Goal: Task Accomplishment & Management: Manage account settings

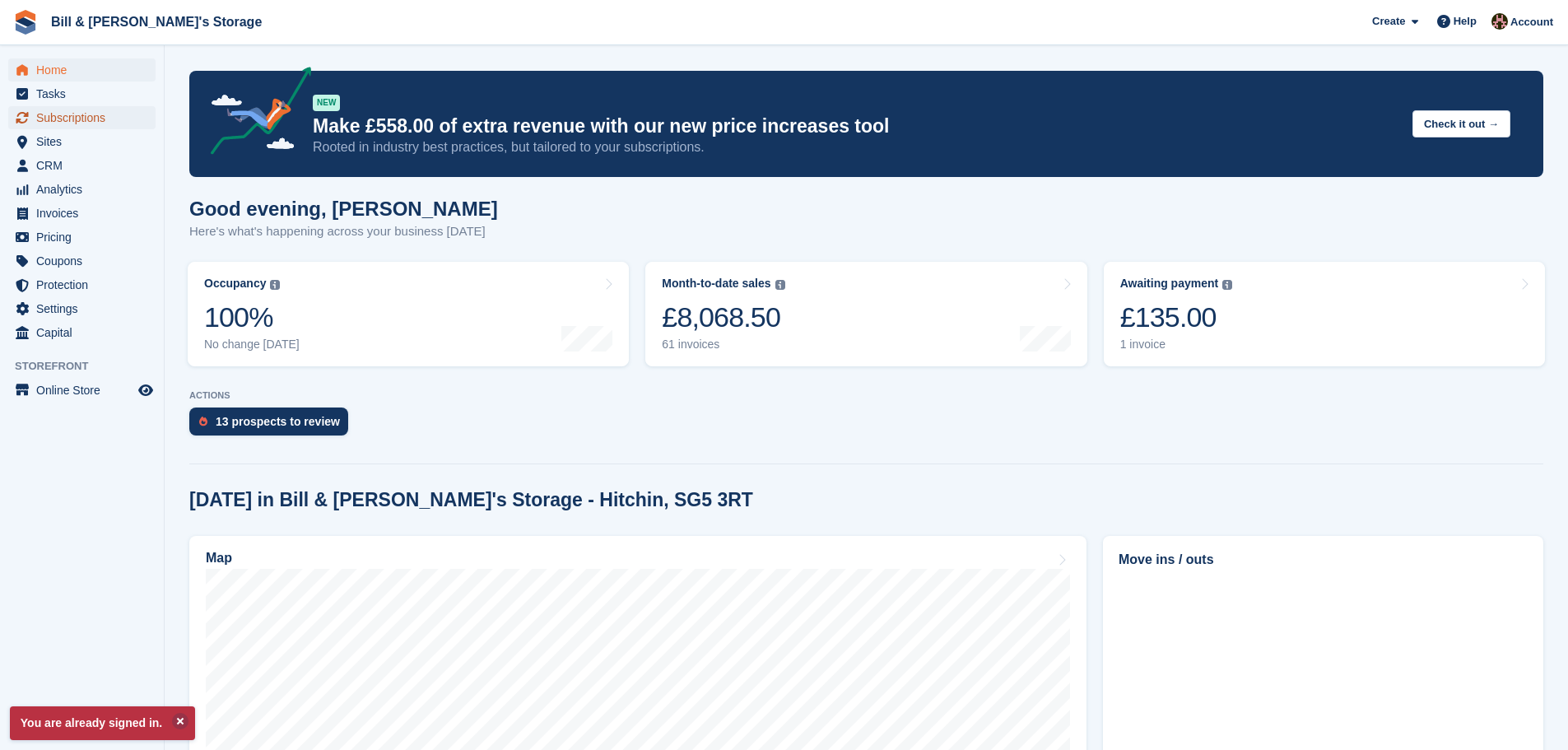
click at [66, 119] on span "Subscriptions" at bounding box center [86, 117] width 99 height 23
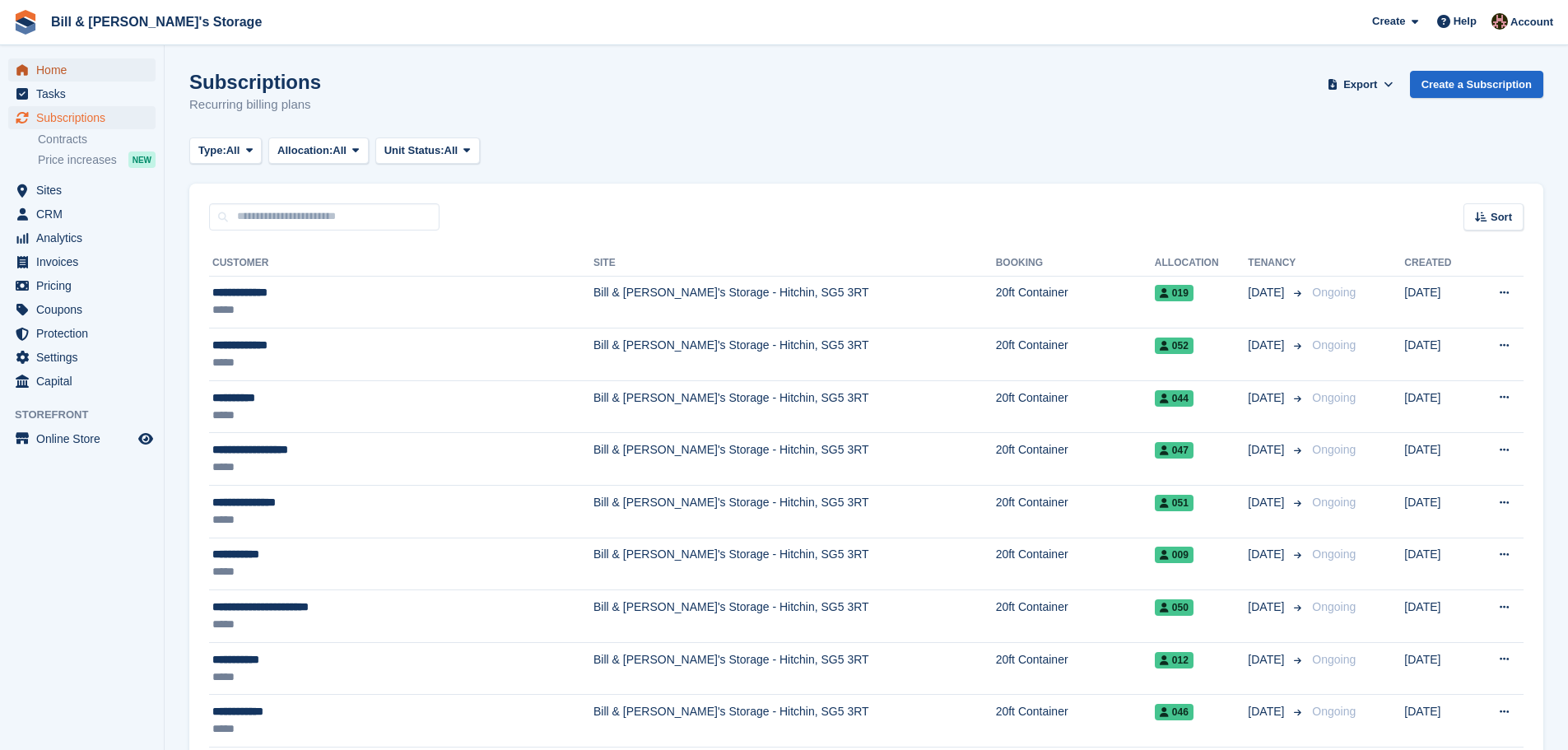
click at [42, 73] on span "Home" at bounding box center [86, 69] width 99 height 23
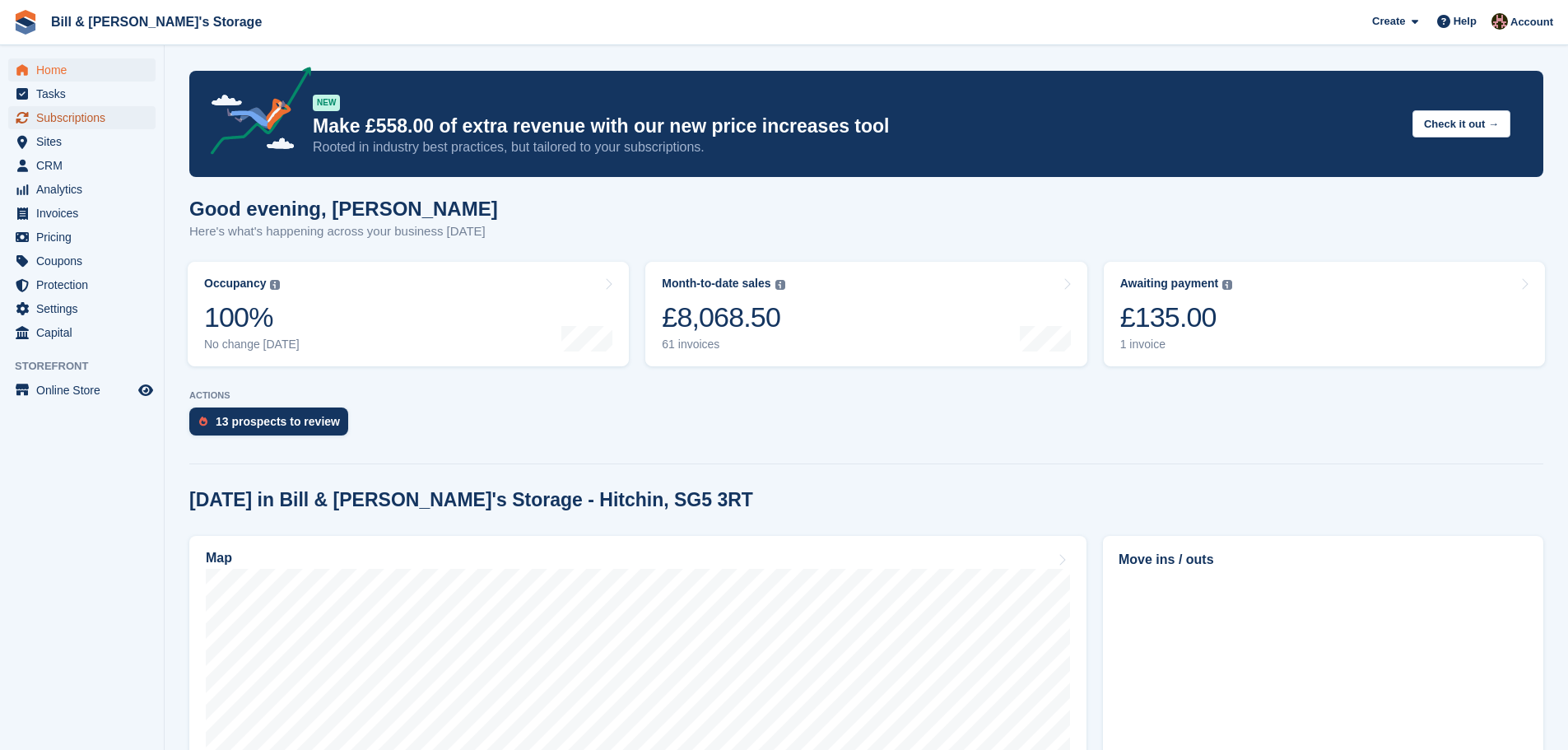
click at [65, 125] on span "Subscriptions" at bounding box center [86, 117] width 99 height 23
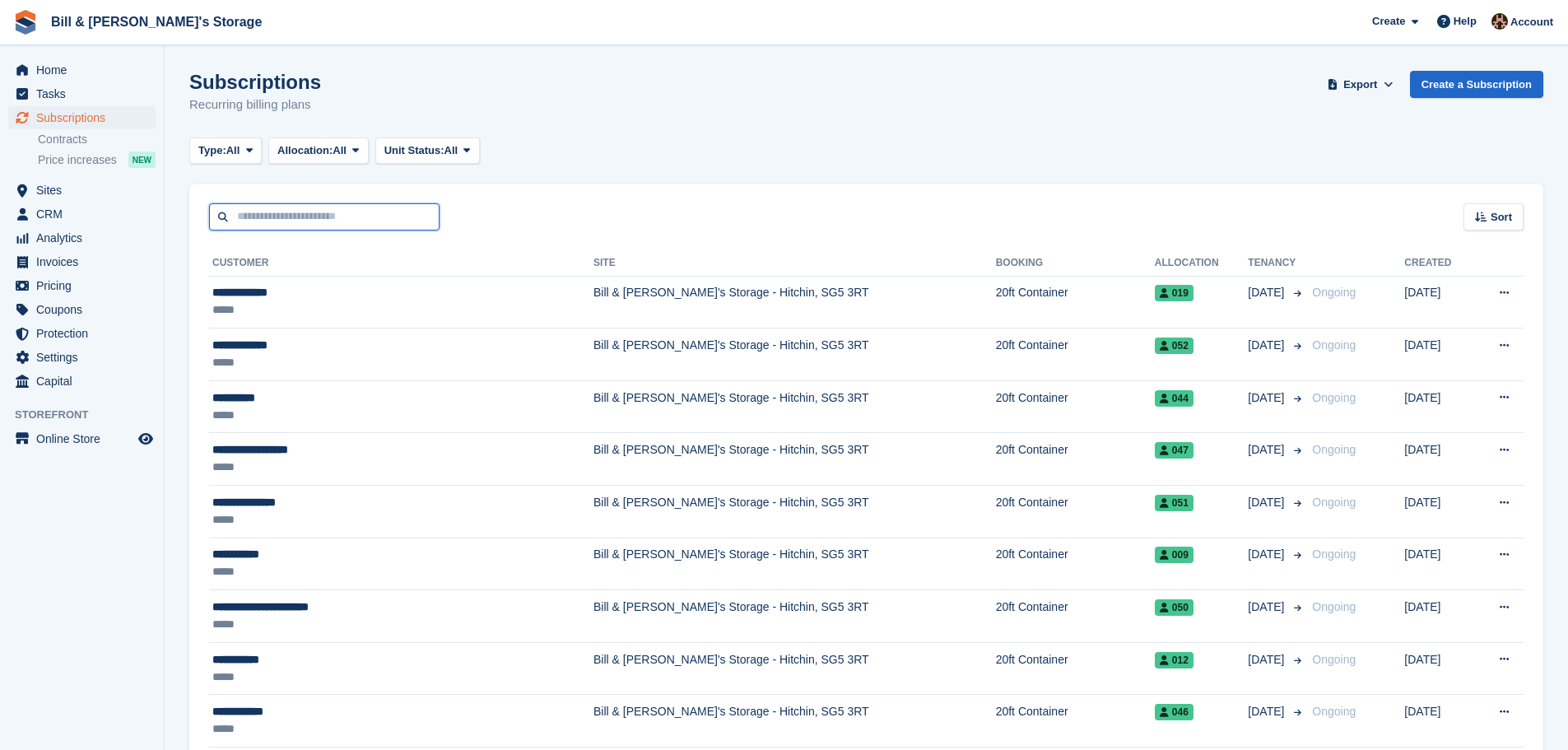
click at [278, 214] on input "text" at bounding box center [324, 217] width 230 height 27
type input "*****"
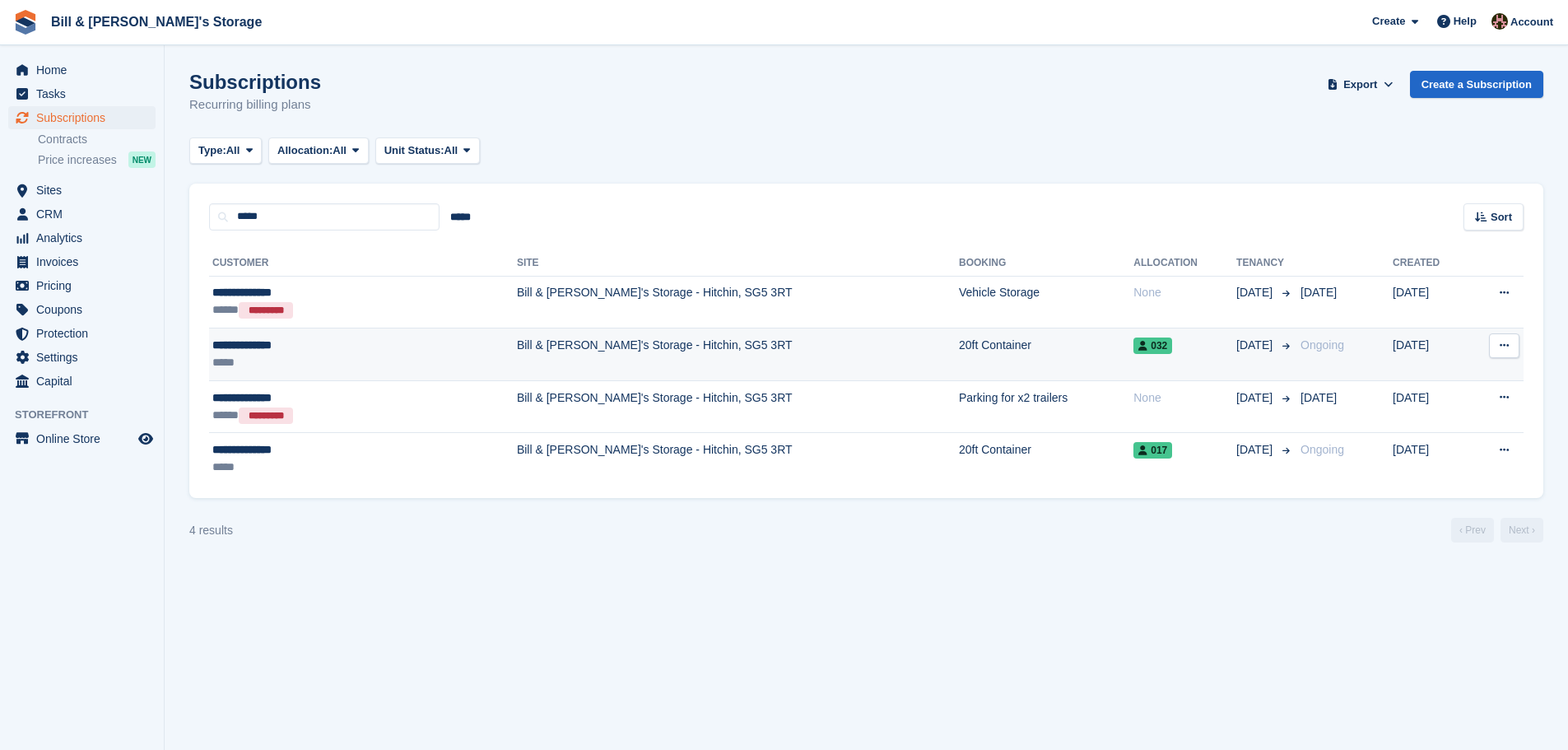
click at [685, 366] on td "Bill & [PERSON_NAME]'s Storage - Hitchin, SG5 3RT" at bounding box center [738, 355] width 442 height 53
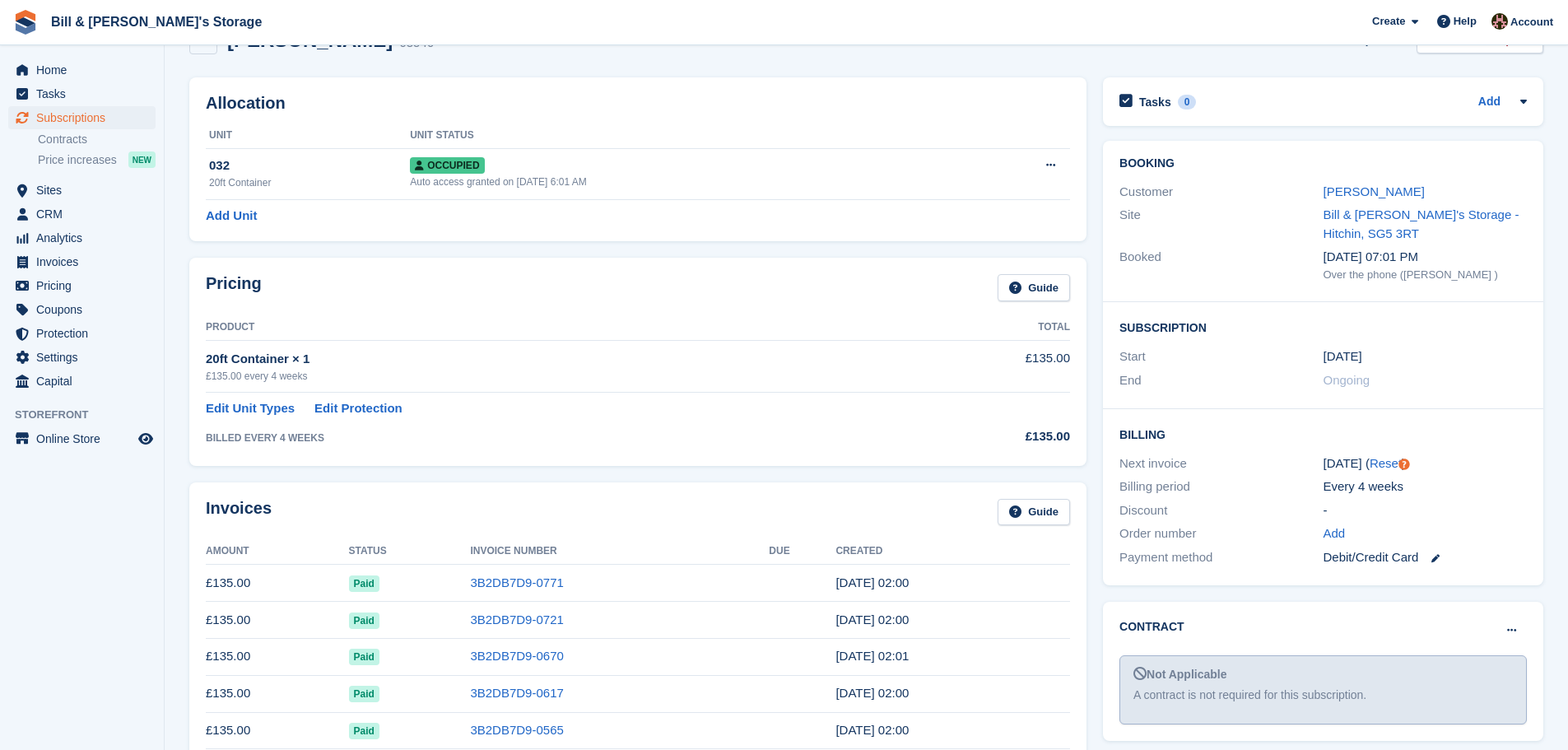
scroll to position [82, 0]
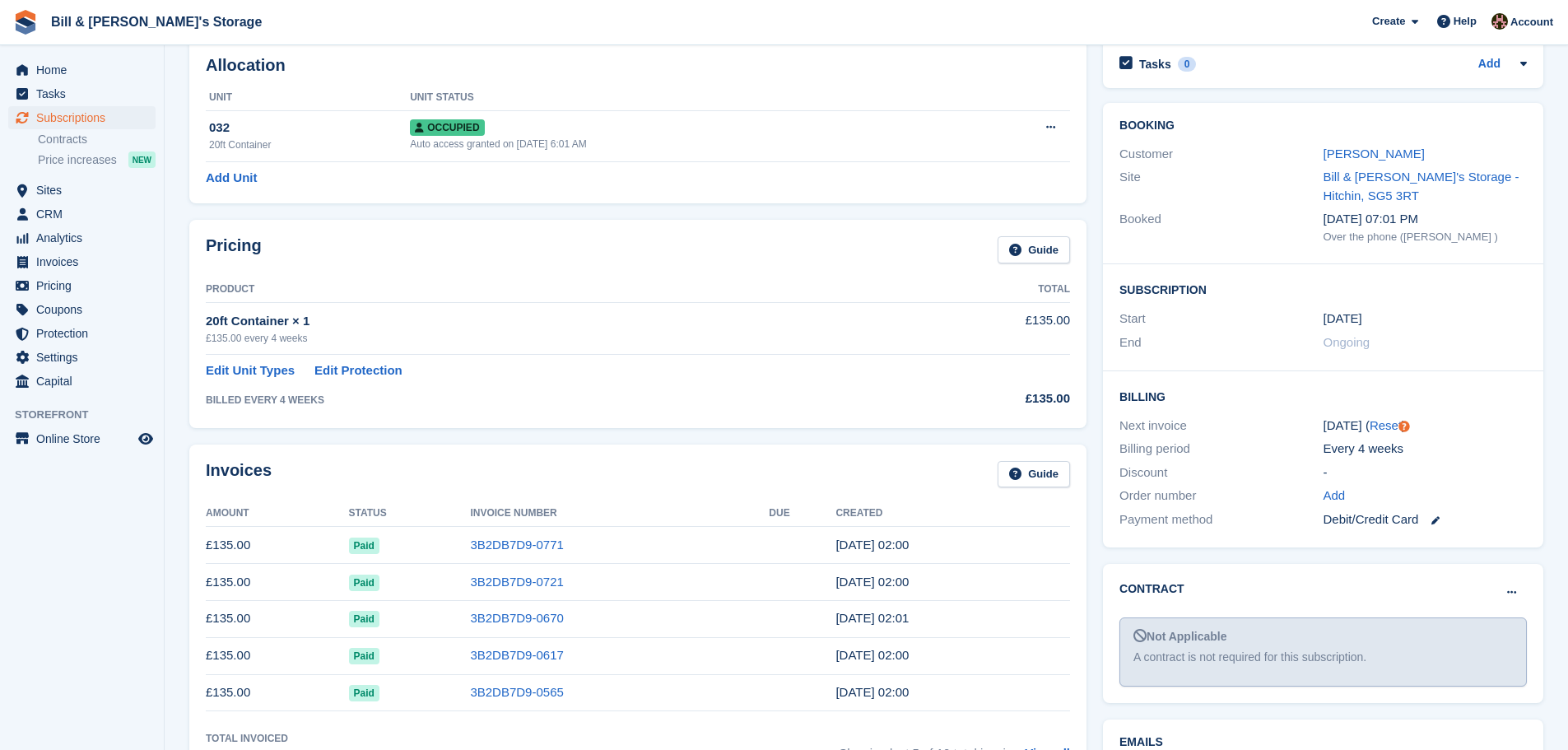
click at [652, 281] on th "Product" at bounding box center [558, 289] width 705 height 26
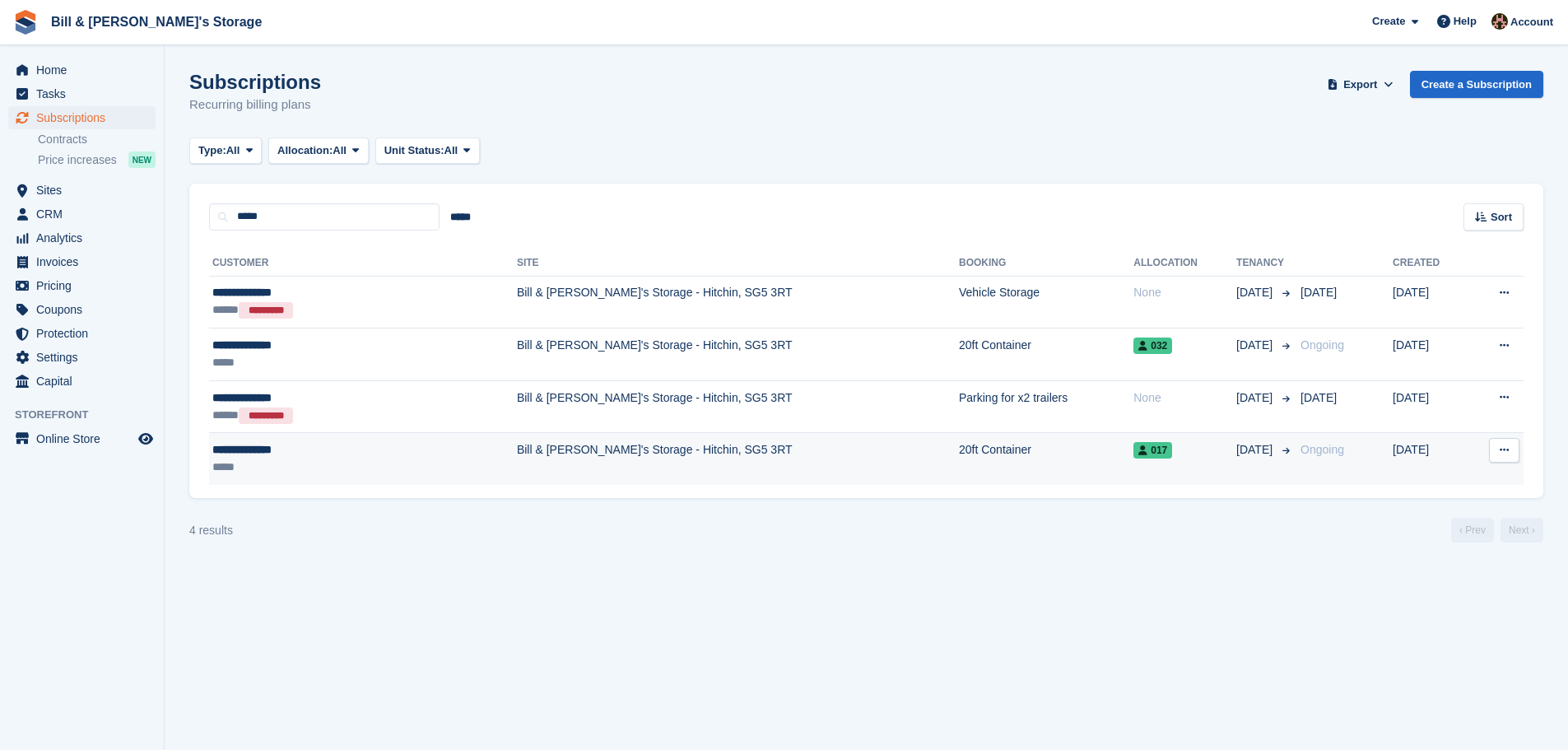
click at [345, 468] on div "*****" at bounding box center [307, 467] width 188 height 17
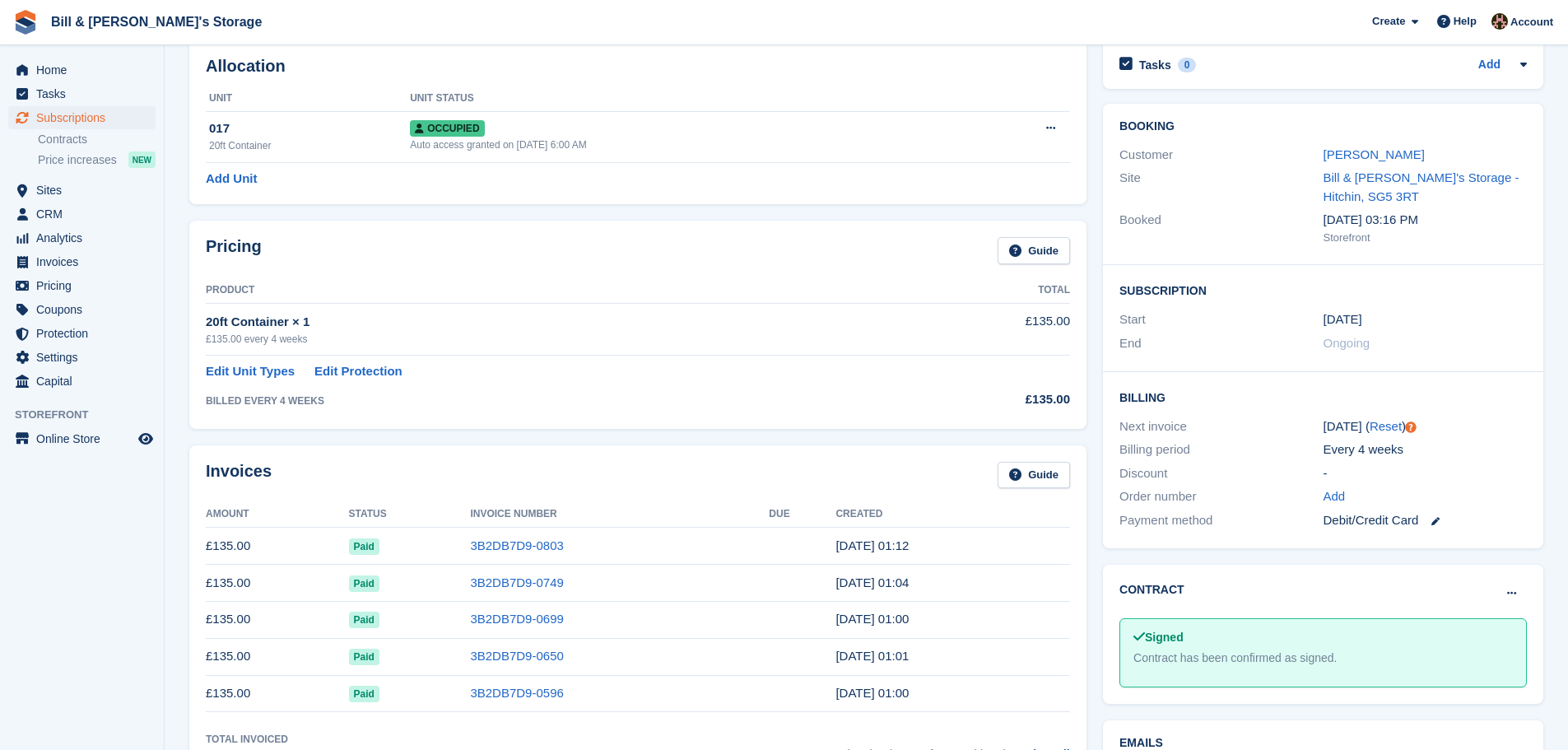
scroll to position [82, 0]
click at [1431, 525] on link at bounding box center [1428, 519] width 21 height 19
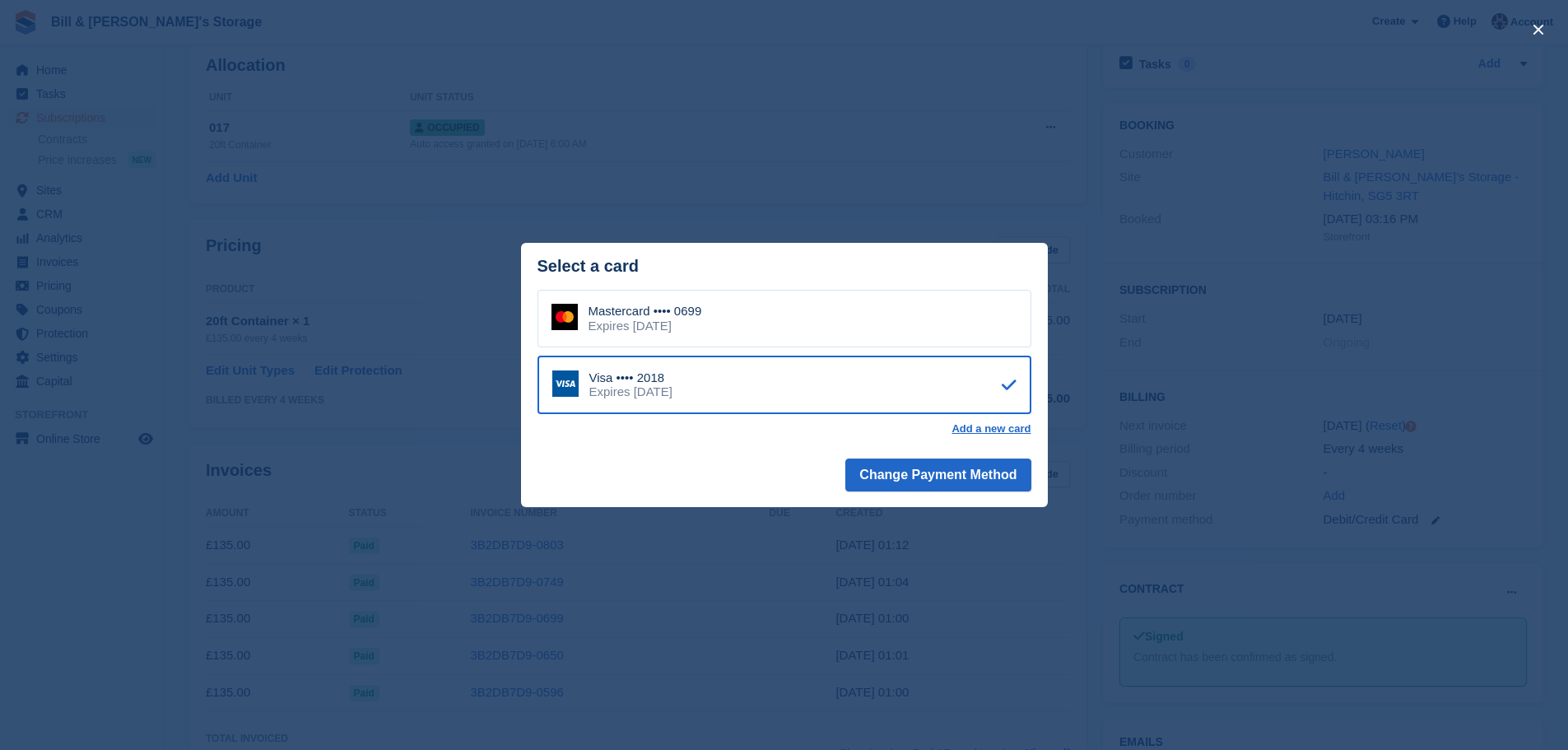
click at [1433, 335] on div "close" at bounding box center [784, 375] width 1568 height 750
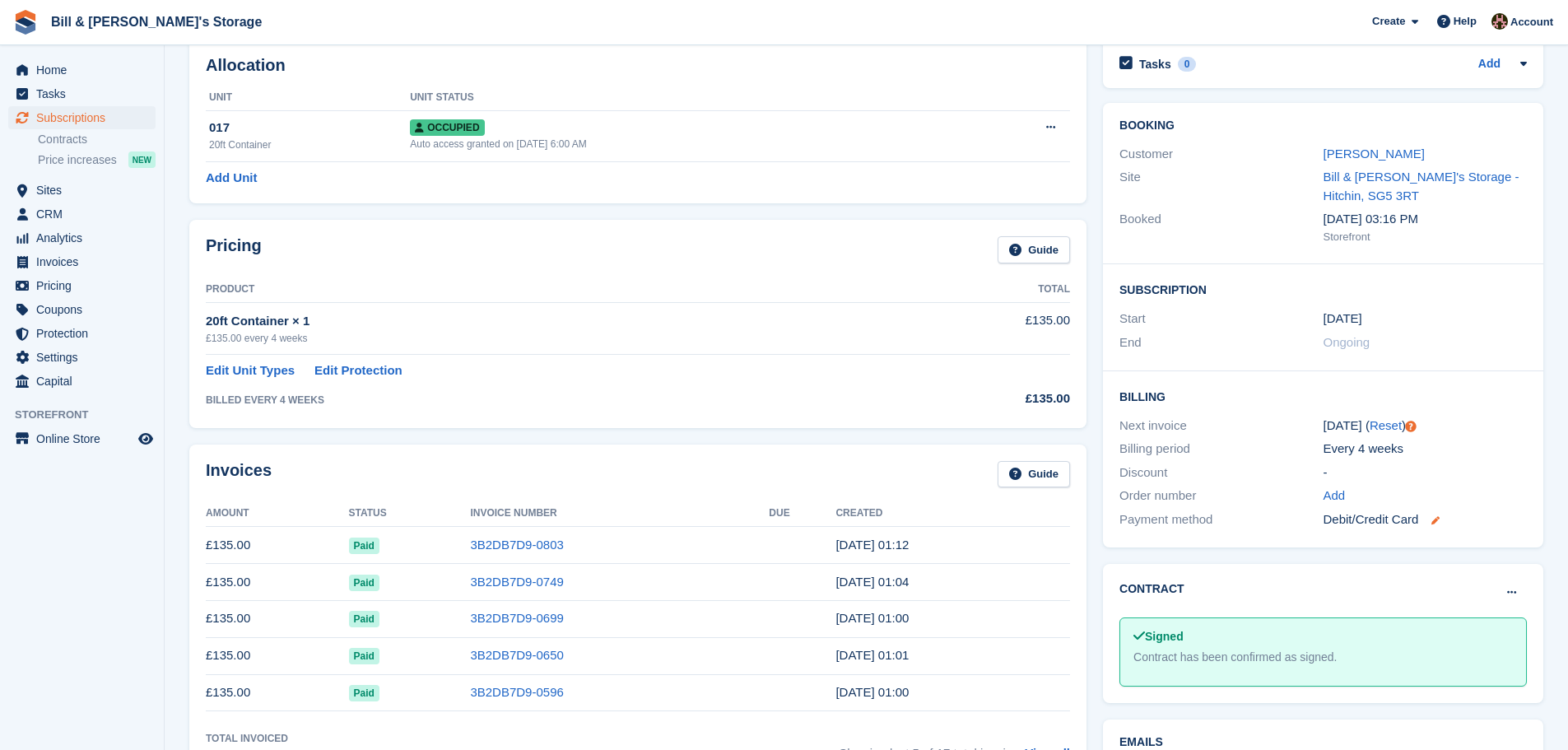
click at [1434, 517] on icon at bounding box center [1435, 520] width 8 height 8
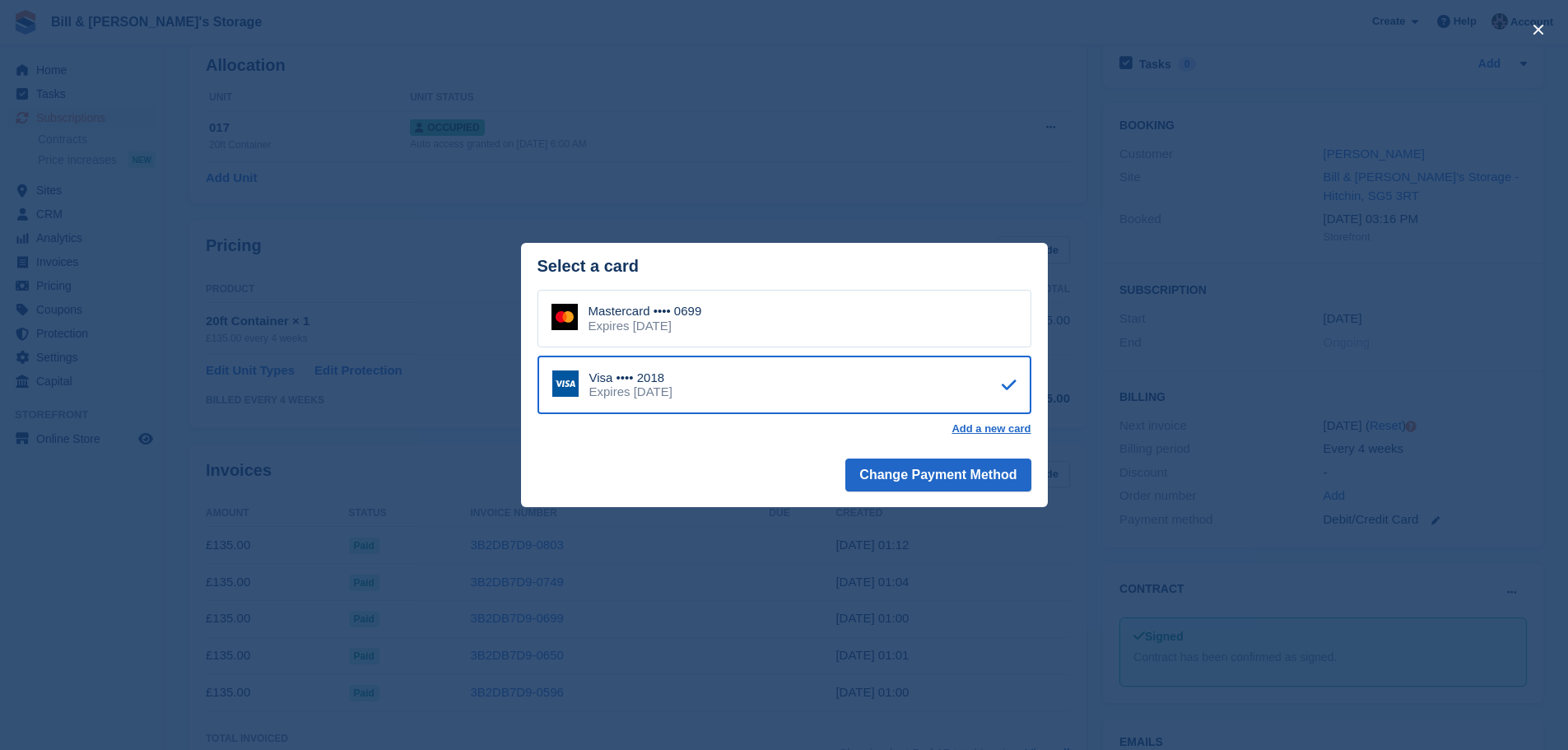
click at [1471, 386] on div "close" at bounding box center [784, 375] width 1568 height 750
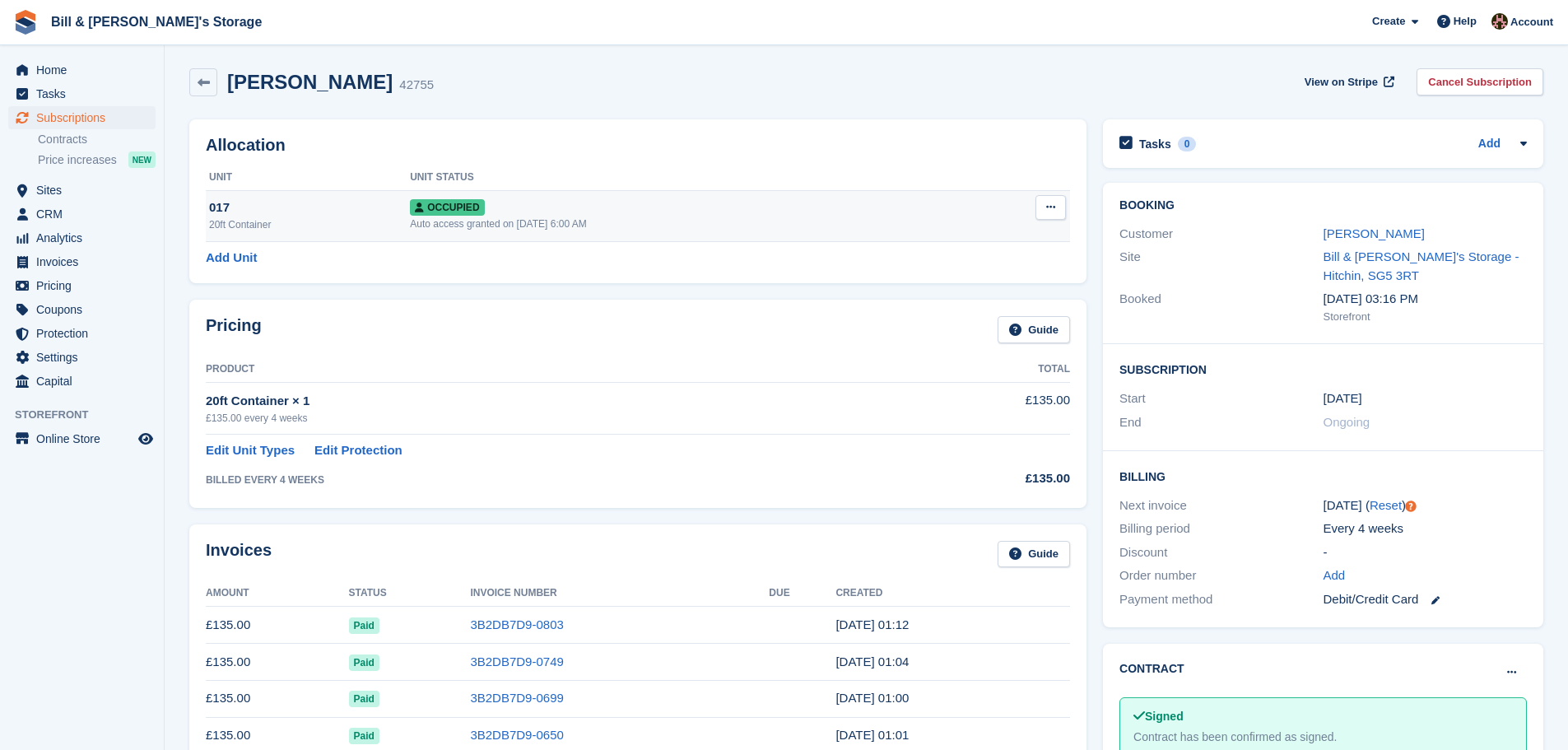
scroll to position [0, 0]
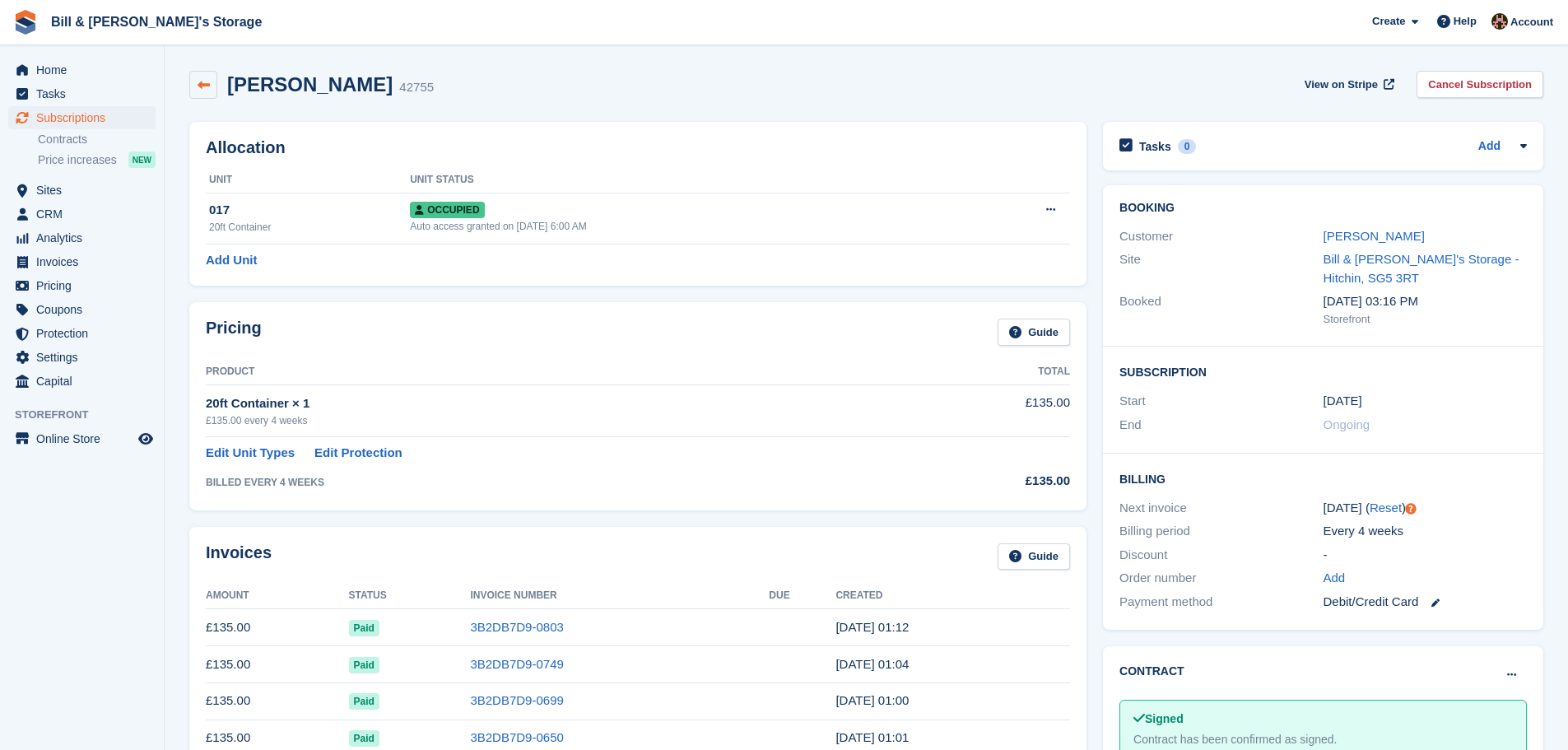
click at [200, 75] on link at bounding box center [202, 85] width 28 height 28
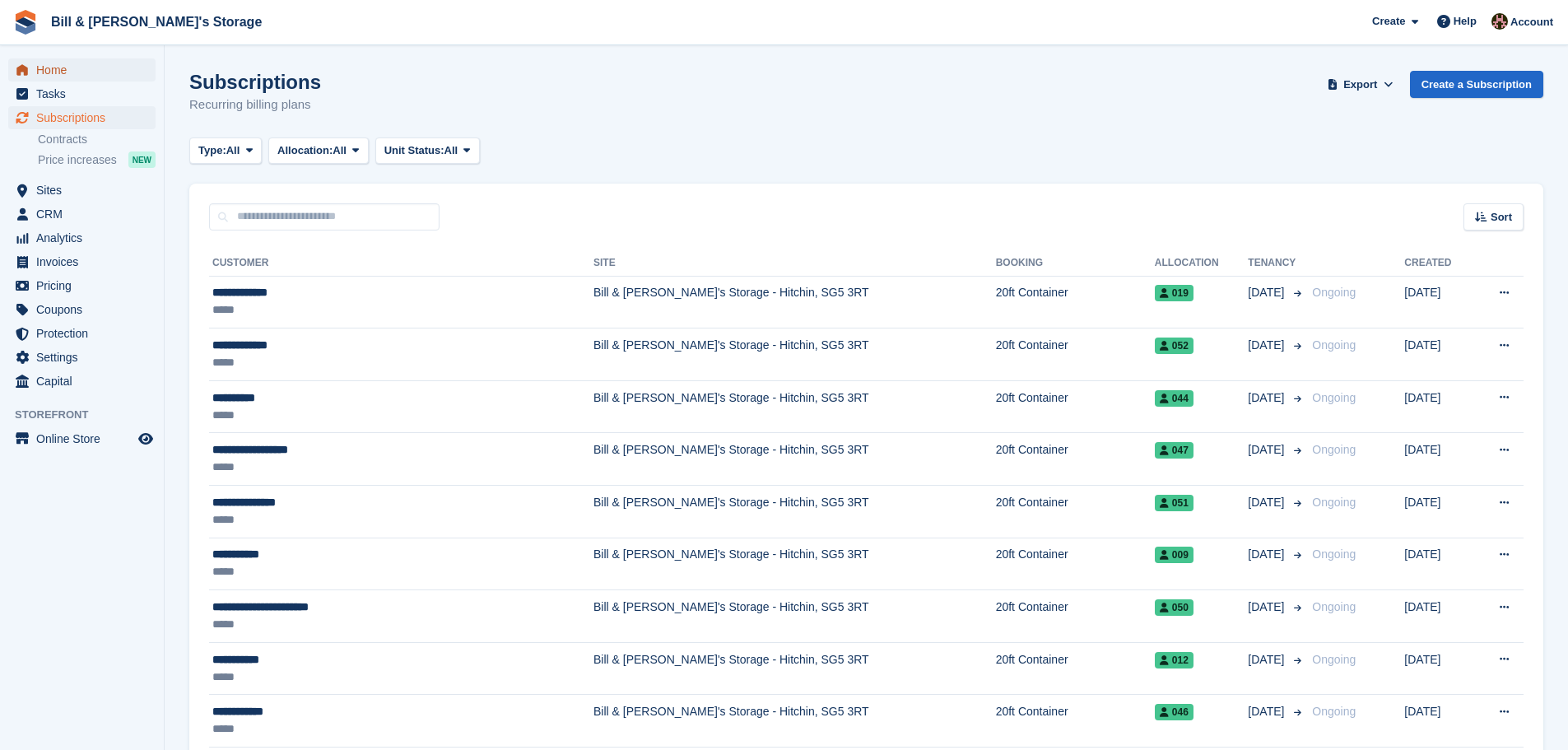
click at [75, 66] on span "Home" at bounding box center [86, 69] width 99 height 23
